Goal: Communication & Community: Participate in discussion

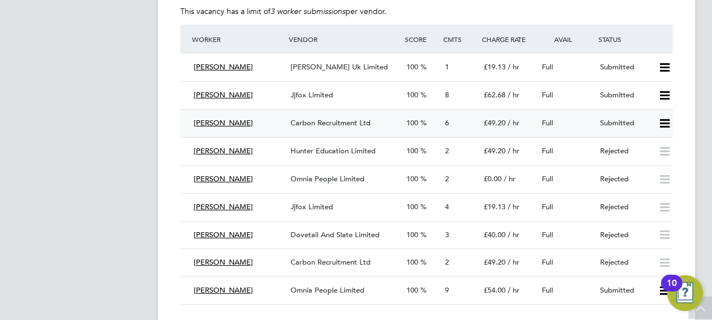
click at [449, 122] on span "6" at bounding box center [447, 123] width 4 height 10
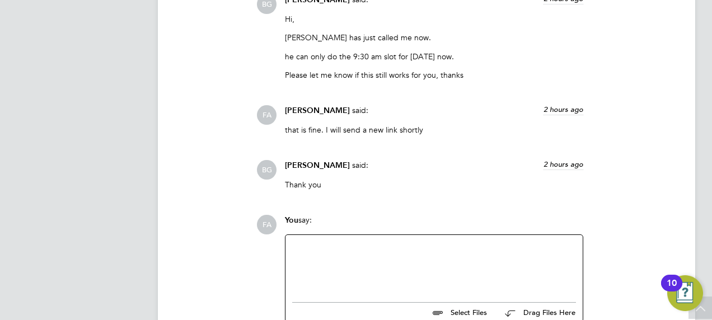
click at [370, 260] on div at bounding box center [434, 266] width 284 height 48
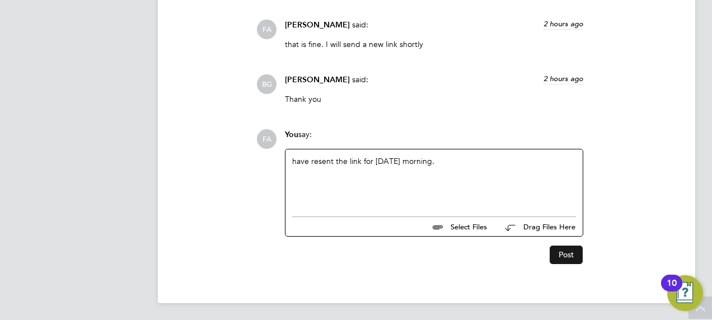
click at [555, 249] on button "Post" at bounding box center [566, 255] width 33 height 18
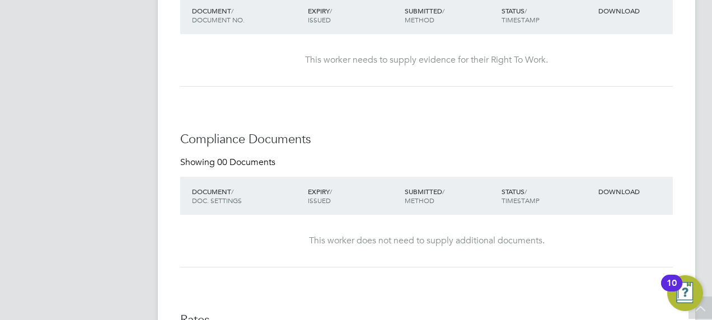
scroll to position [803, 0]
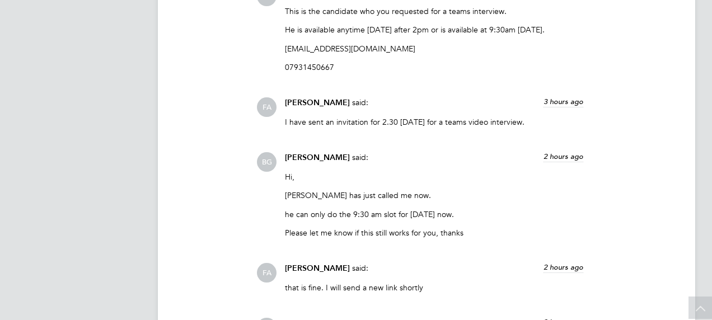
scroll to position [6, 6]
